Goal: Task Accomplishment & Management: Use online tool/utility

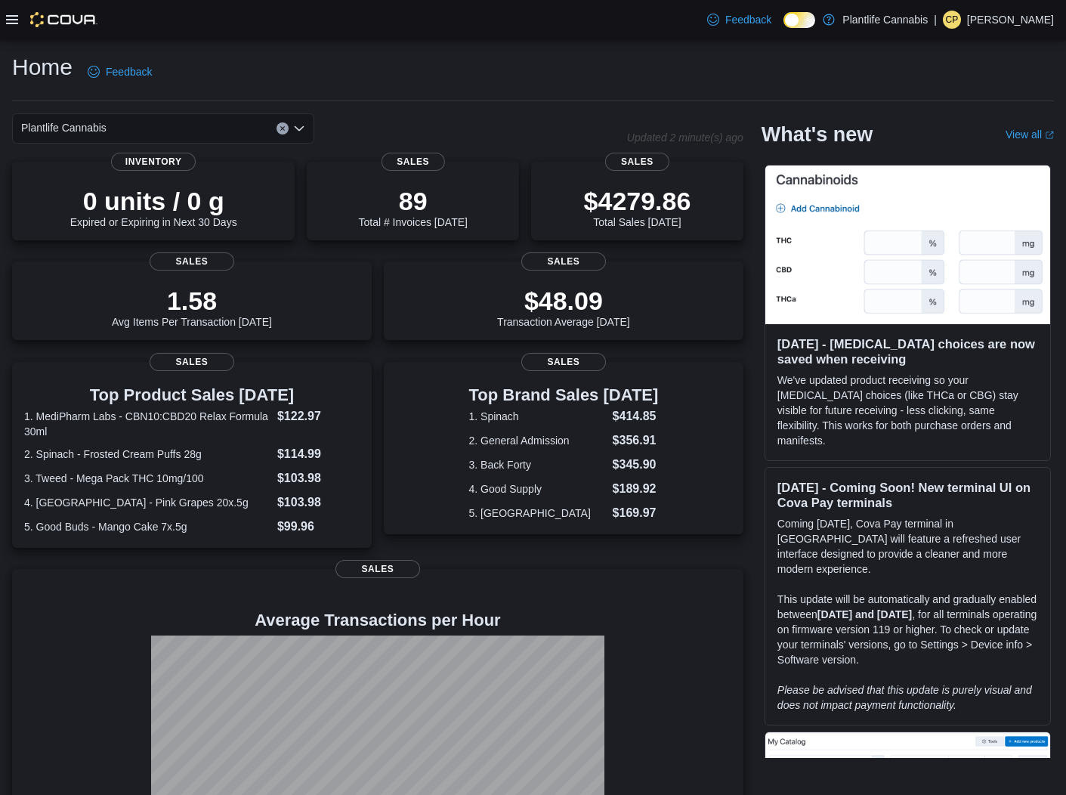
click at [11, 17] on icon at bounding box center [12, 20] width 12 height 12
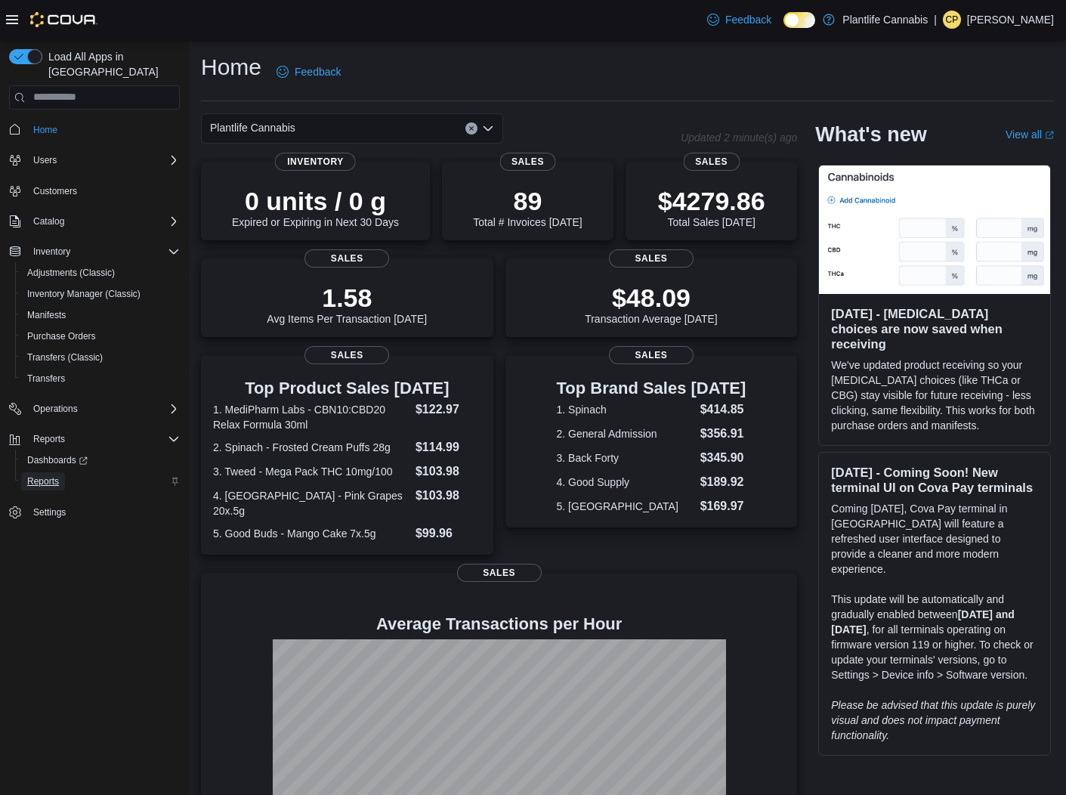
click at [63, 472] on link "Reports" at bounding box center [43, 481] width 44 height 18
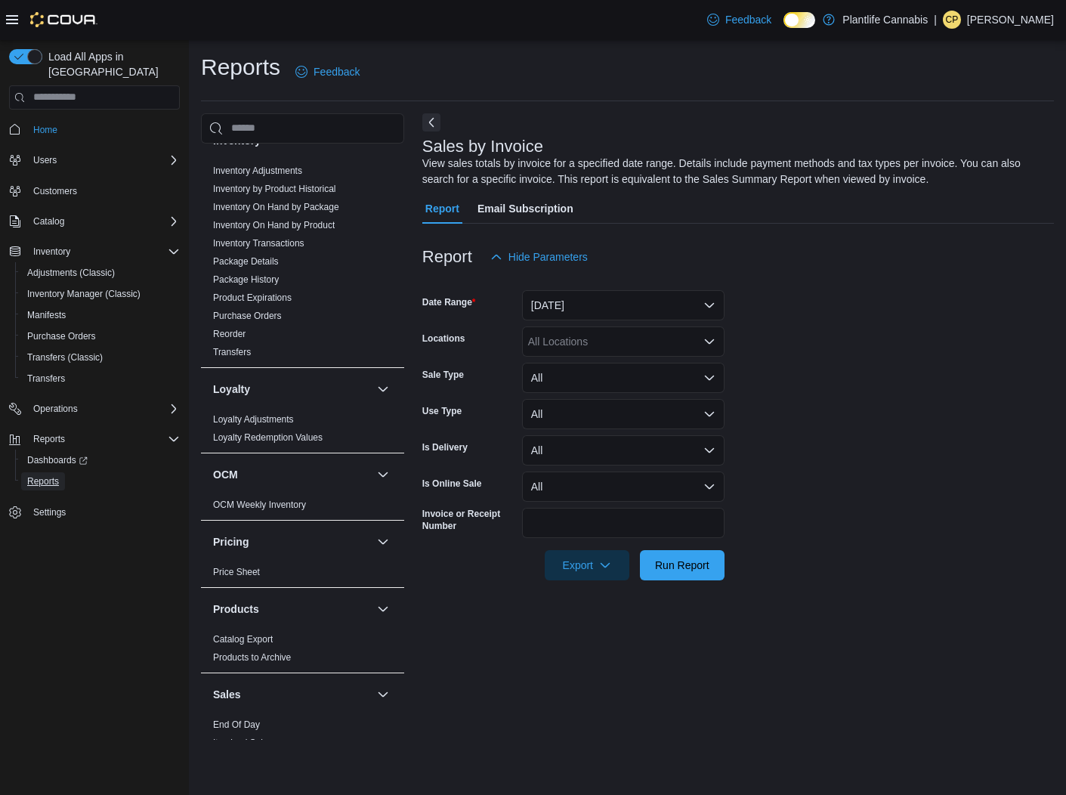
scroll to position [690, 0]
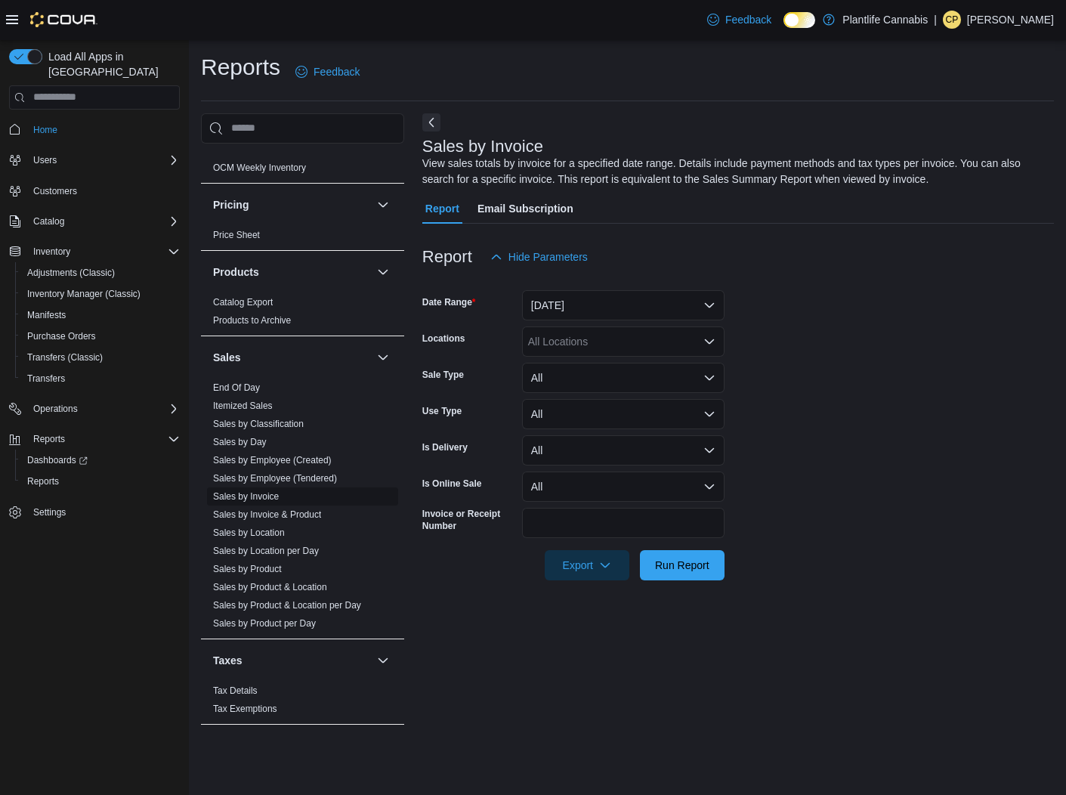
click at [250, 499] on link "Sales by Invoice" at bounding box center [246, 496] width 66 height 11
click at [631, 310] on button "Yesterday" at bounding box center [623, 305] width 202 height 30
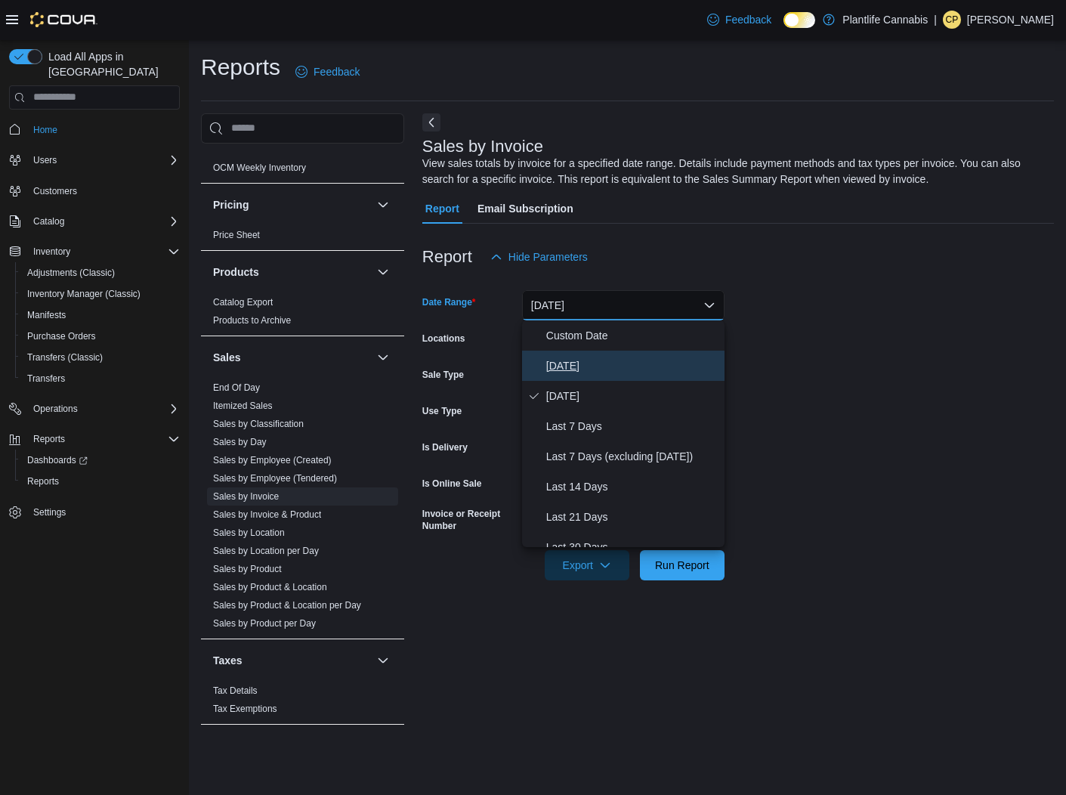
click at [554, 363] on span "Today" at bounding box center [632, 366] width 172 height 18
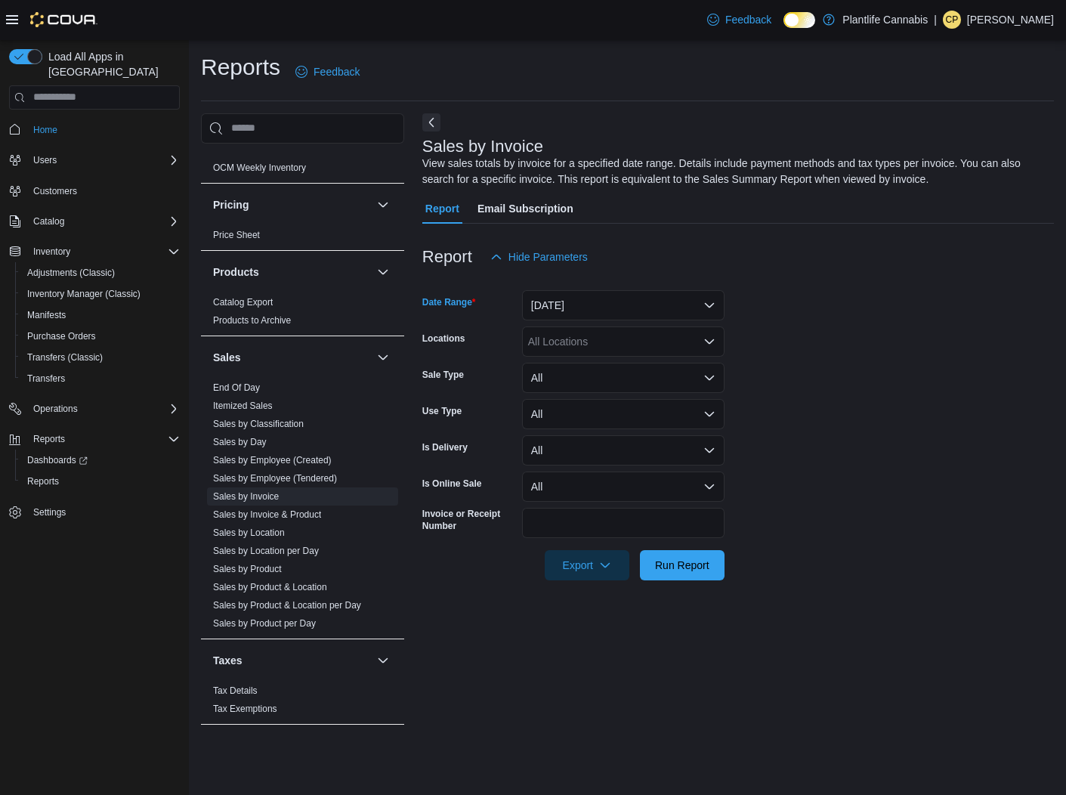
click at [662, 344] on div "All Locations" at bounding box center [623, 341] width 202 height 30
type input "***"
click at [660, 372] on span "Grande Prairie - Cobblestone" at bounding box center [656, 367] width 188 height 15
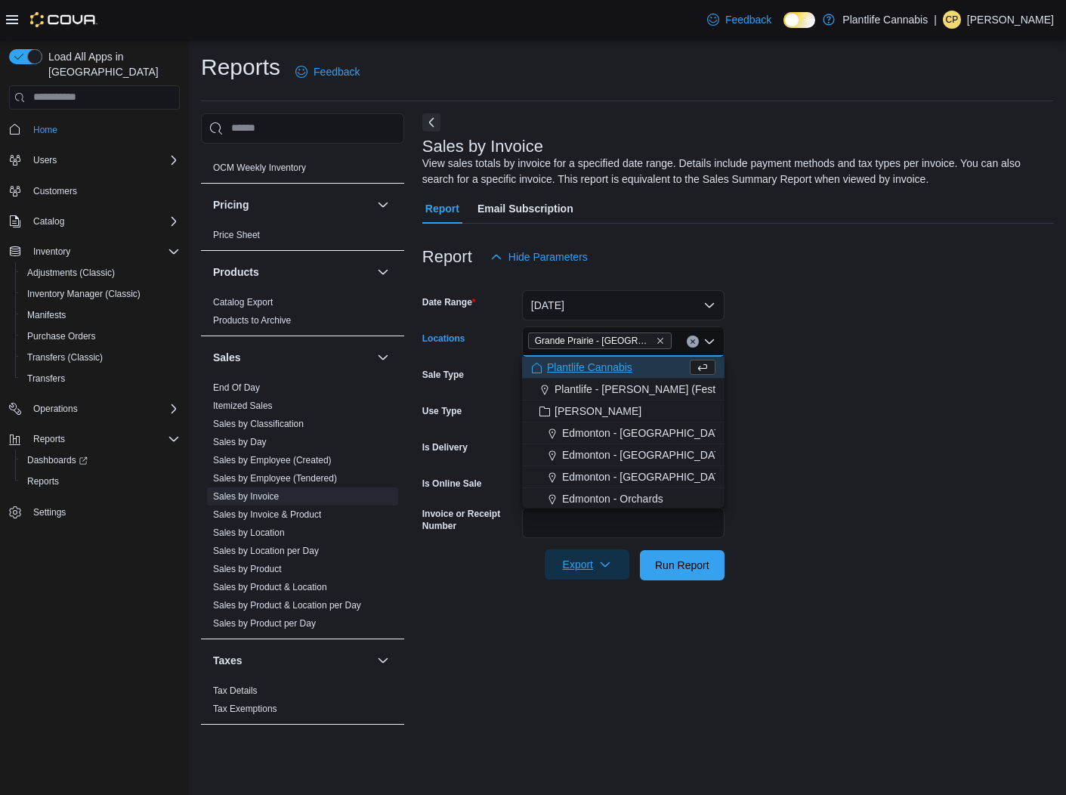
click at [598, 556] on span "Export" at bounding box center [587, 564] width 66 height 30
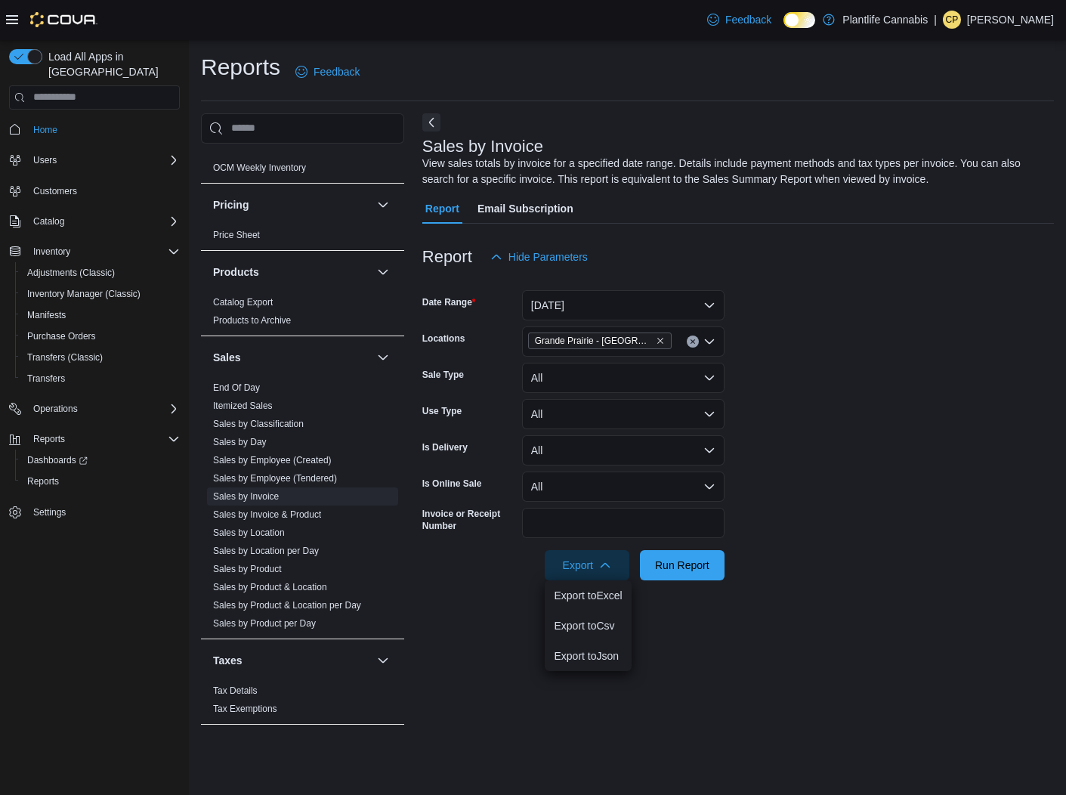
click at [904, 526] on form "Date Range Today Locations Grande Prairie - Cobblestone Sale Type All Use Type …" at bounding box center [737, 426] width 631 height 308
click at [726, 557] on form "Date Range Today Locations Grande Prairie - Cobblestone Sale Type All Use Type …" at bounding box center [737, 426] width 631 height 308
click at [710, 562] on span "Run Report" at bounding box center [682, 564] width 66 height 30
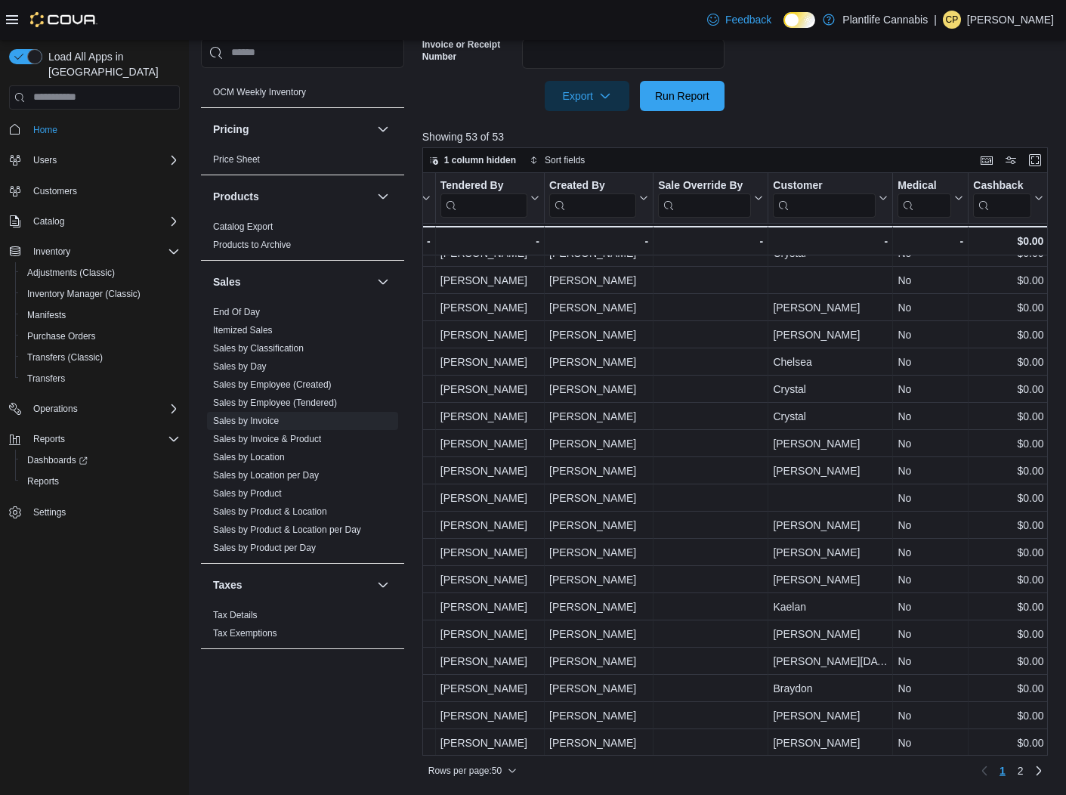
scroll to position [859, 2092]
